Goal: Use online tool/utility

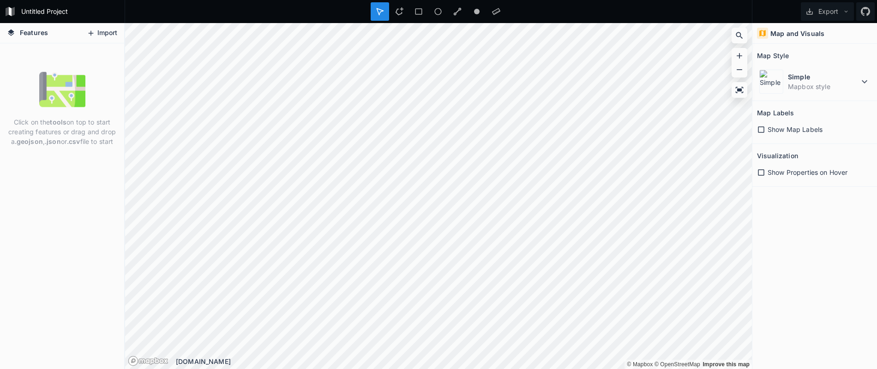
click at [102, 31] on button "Import" at bounding box center [102, 33] width 40 height 15
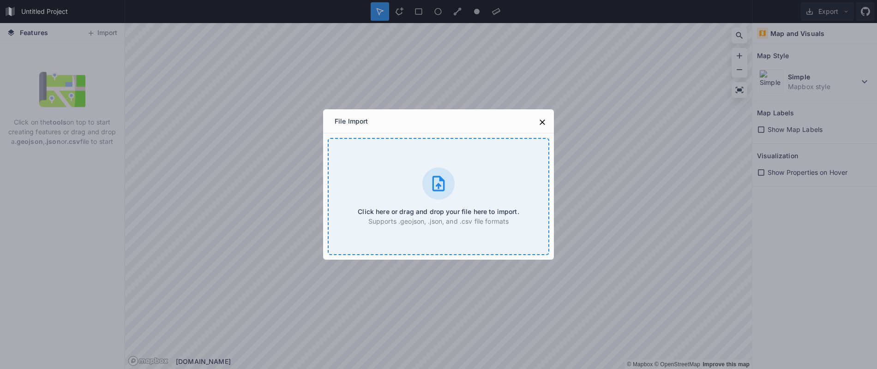
click at [442, 185] on icon at bounding box center [438, 183] width 18 height 18
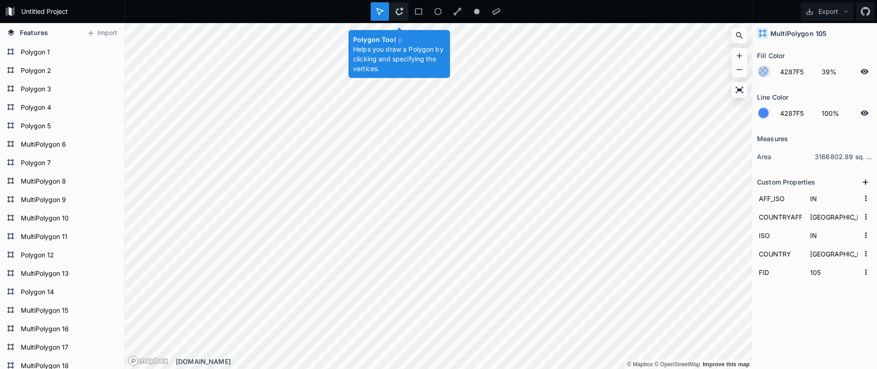
click at [400, 11] on icon at bounding box center [399, 11] width 8 height 8
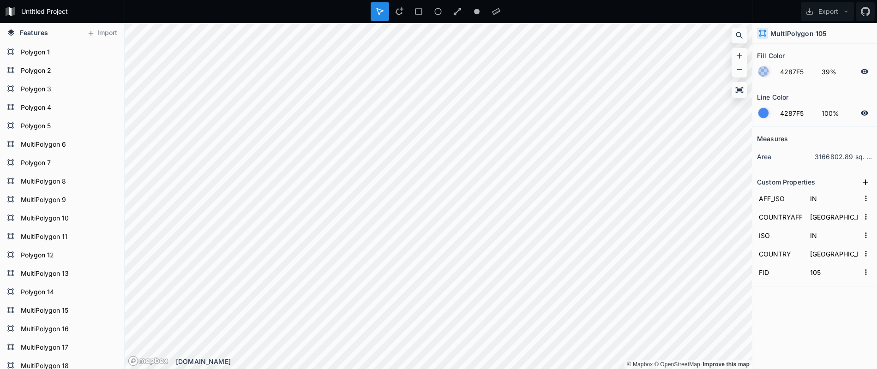
click at [865, 159] on dd "3166802.89 sq. km" at bounding box center [844, 157] width 58 height 10
click at [848, 156] on dd "3166802.89 sq. km" at bounding box center [844, 157] width 58 height 10
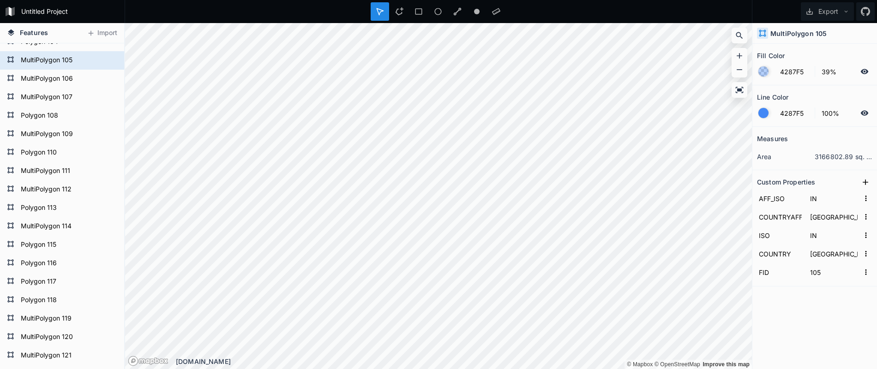
scroll to position [1862, 0]
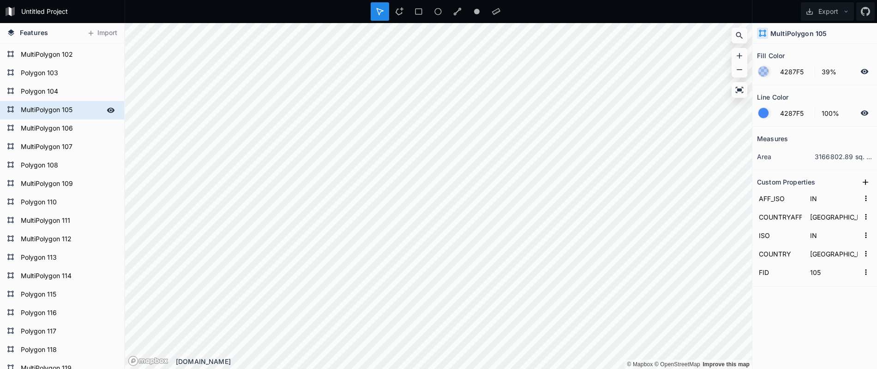
click at [83, 112] on form "MultiPolygon 105" at bounding box center [61, 110] width 86 height 14
click at [66, 109] on form "MultiPolygon 105" at bounding box center [61, 110] width 86 height 14
click at [863, 111] on icon at bounding box center [865, 112] width 8 height 5
click at [864, 114] on icon at bounding box center [864, 113] width 7 height 6
click at [851, 157] on dd "3166802.89 sq. km" at bounding box center [844, 157] width 58 height 10
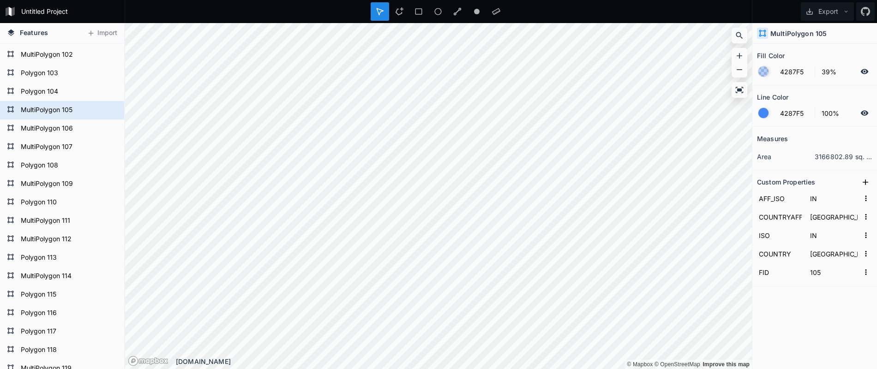
click at [784, 158] on dt "area" at bounding box center [786, 157] width 58 height 10
